Goal: Learn about a topic

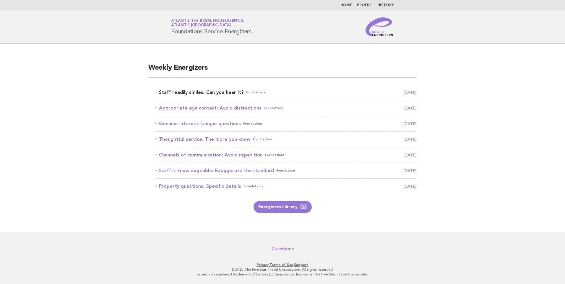
click at [220, 92] on link "Staff readily smiles: Can you hear it? Foundations September 21" at bounding box center [285, 92] width 261 height 8
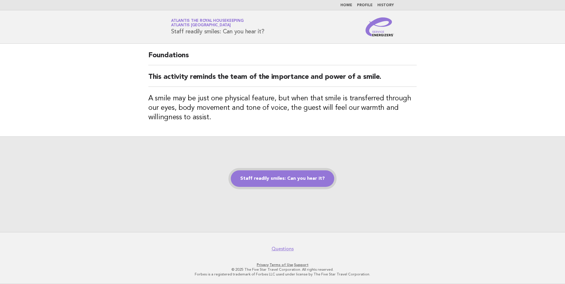
click at [257, 175] on link "Staff readily smiles: Can you hear it?" at bounding box center [282, 178] width 103 height 17
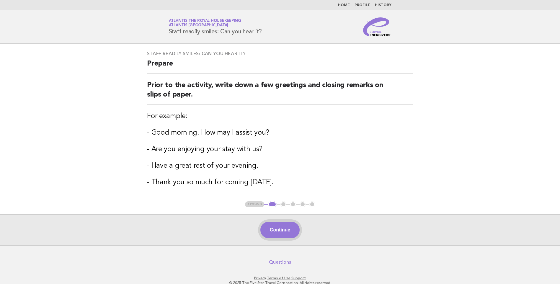
click at [272, 231] on button "Continue" at bounding box center [280, 230] width 39 height 17
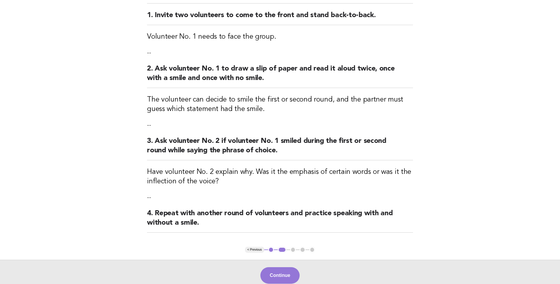
scroll to position [89, 0]
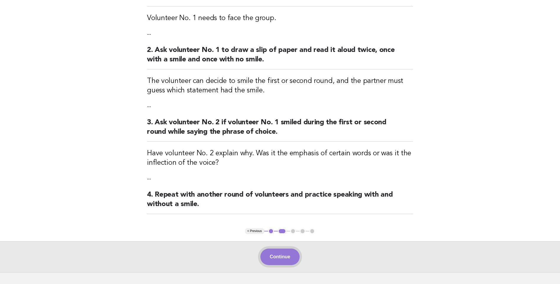
click at [281, 255] on button "Continue" at bounding box center [280, 257] width 39 height 17
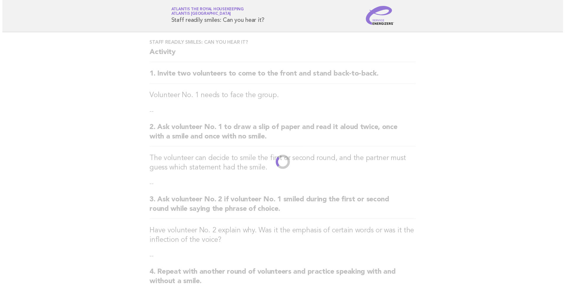
scroll to position [0, 0]
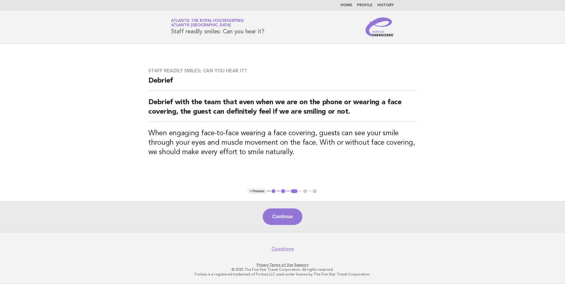
drag, startPoint x: 267, startPoint y: 32, endPoint x: 169, endPoint y: 33, distance: 98.1
click at [169, 33] on div "Service Energizers Atlantis the Royal Housekeeping Atlantis [GEOGRAPHIC_DATA] S…" at bounding box center [282, 26] width 239 height 19
copy h1 "Staff readily smiles: Can you hear it?"
